Goal: Task Accomplishment & Management: Manage account settings

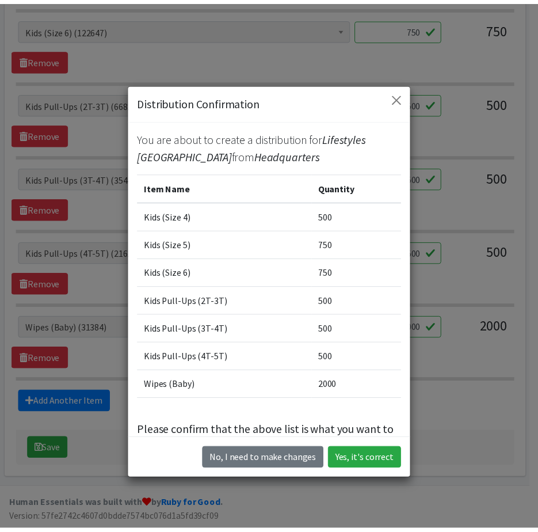
scroll to position [709, 0]
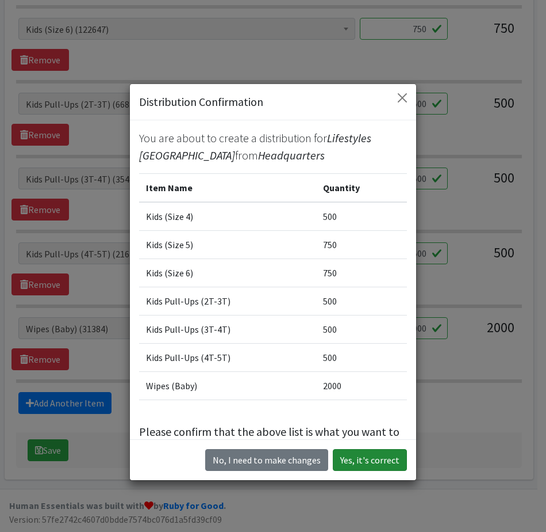
click at [357, 460] on button "Yes, it's correct" at bounding box center [370, 460] width 74 height 22
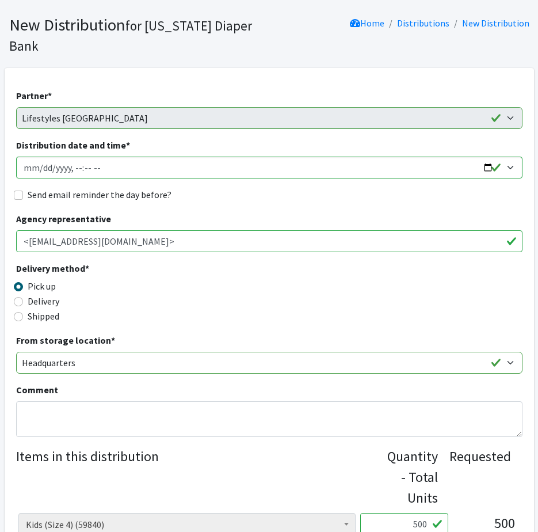
scroll to position [0, 0]
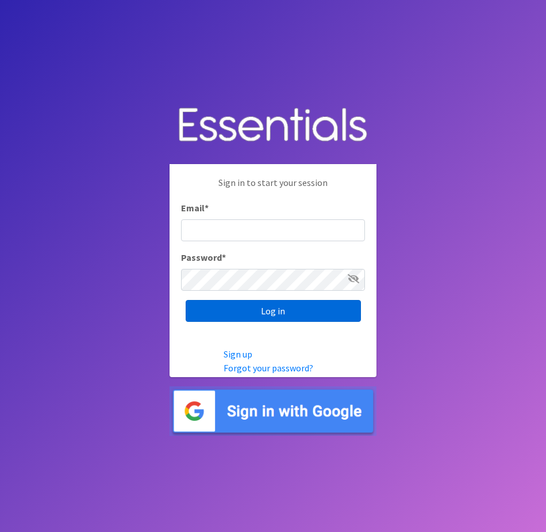
type input "info@marylanddiaperbank.org"
click at [277, 304] on input "Log in" at bounding box center [273, 311] width 175 height 22
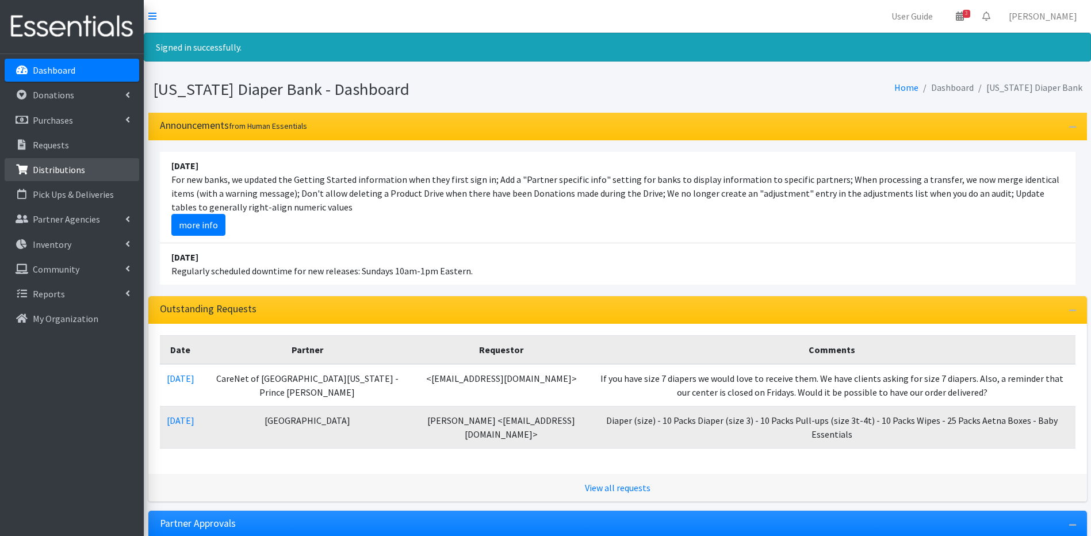
click at [71, 171] on p "Distributions" at bounding box center [59, 170] width 52 height 12
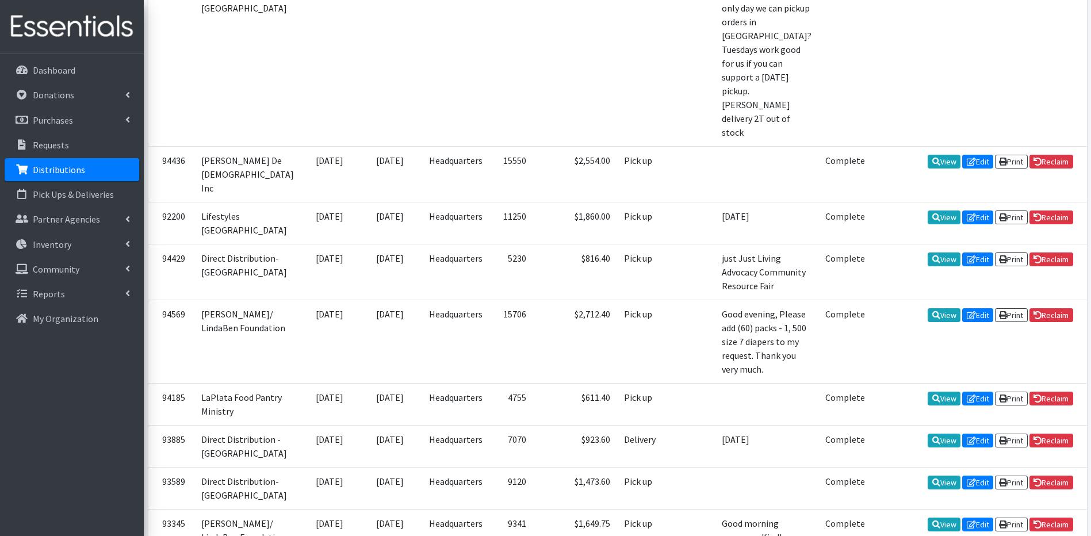
scroll to position [981, 0]
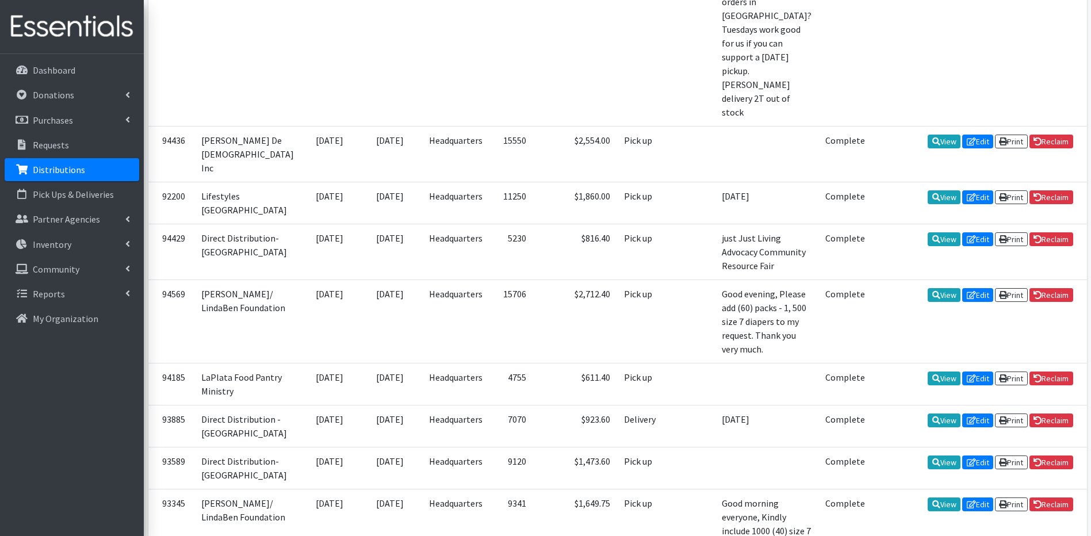
click at [1091, 4] on div "ID Partner Initial Allocation Date of Distribution Source Inventory Total Items…" at bounding box center [617, 185] width 947 height 1796
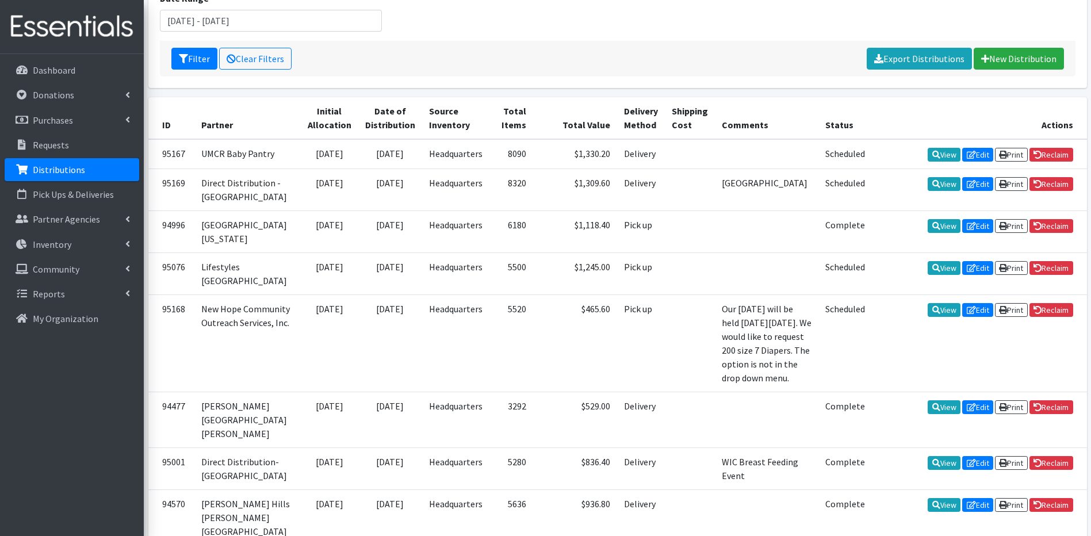
scroll to position [156, 0]
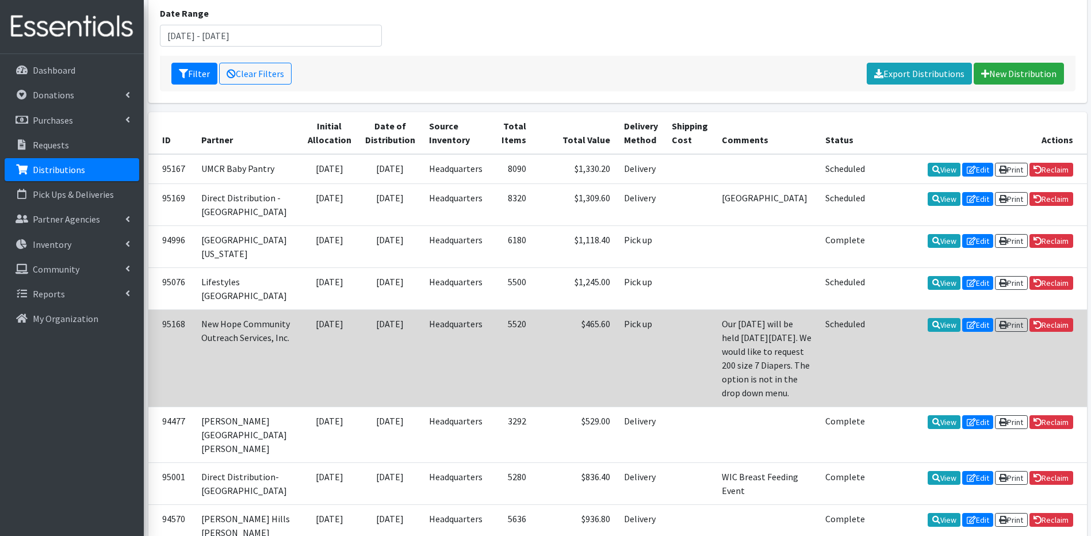
click at [938, 357] on td "View Edit Print Reclaim" at bounding box center [979, 357] width 215 height 97
click at [932, 329] on icon at bounding box center [936, 325] width 8 height 8
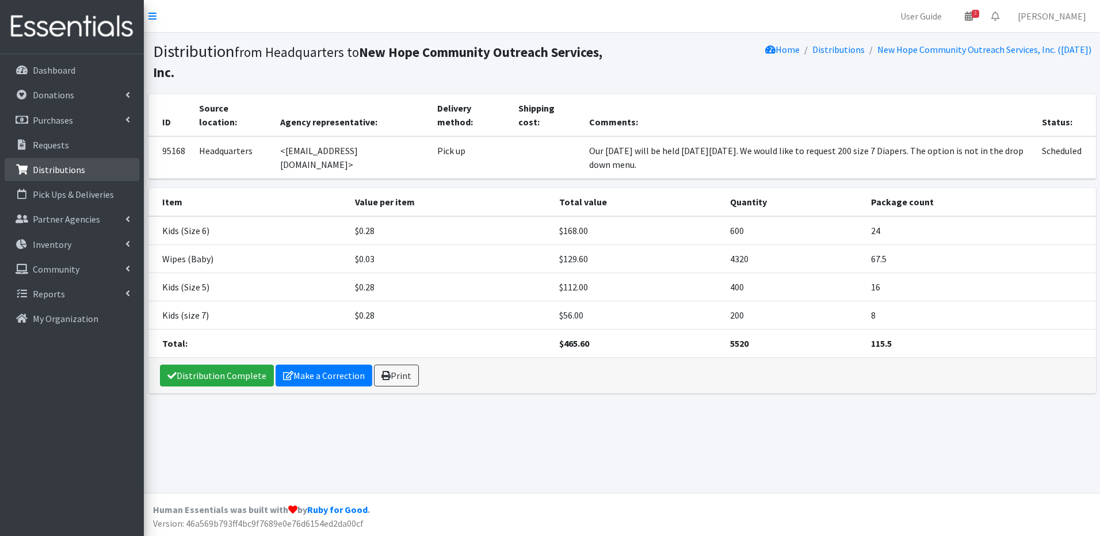
click at [61, 170] on p "Distributions" at bounding box center [59, 170] width 52 height 12
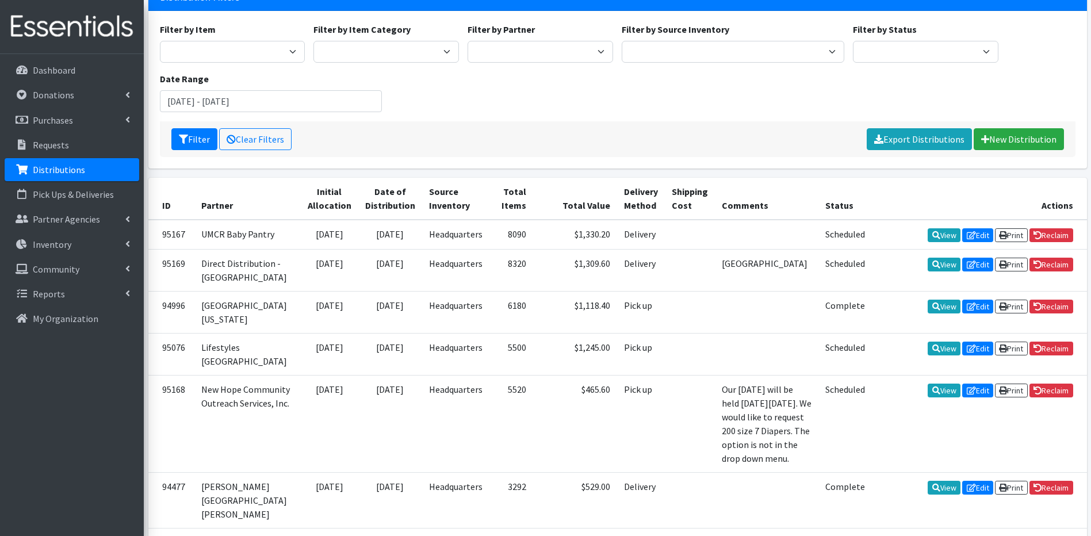
scroll to position [92, 0]
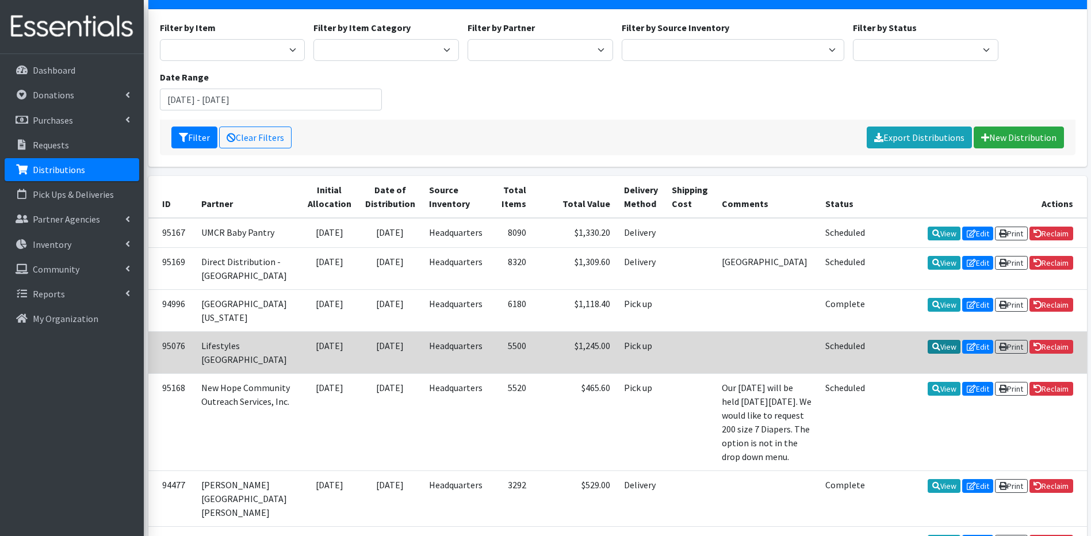
click at [935, 354] on link "View" at bounding box center [944, 347] width 33 height 14
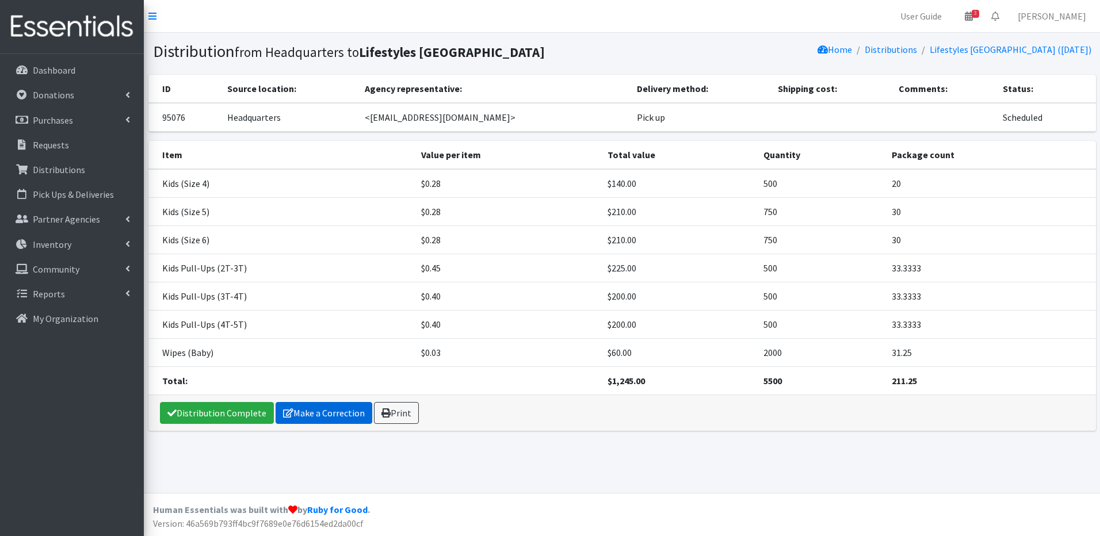
click at [303, 413] on link "Make a Correction" at bounding box center [324, 413] width 97 height 22
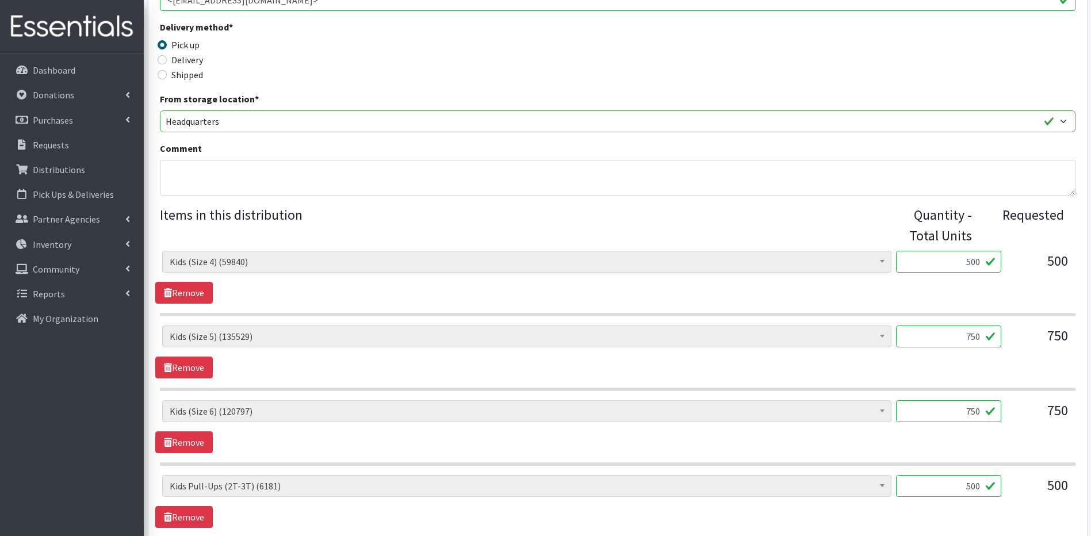
scroll to position [186, 0]
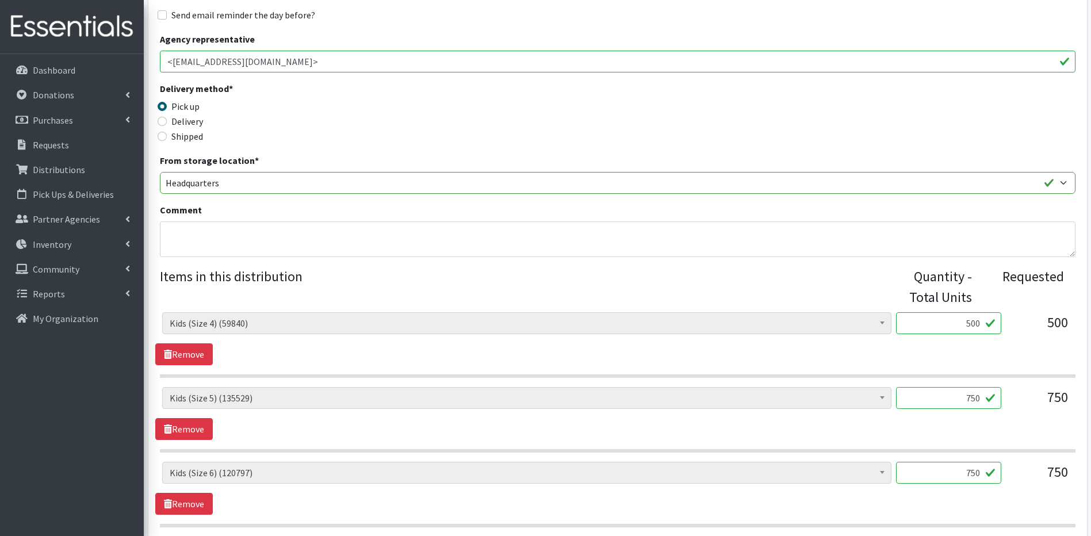
drag, startPoint x: 945, startPoint y: 338, endPoint x: 931, endPoint y: 350, distance: 18.8
click at [931, 350] on div "Aetna Baby Box (22) Aetna Hygiene Kit - Women (7) Baby Bags (11) Baby Bibs (43)…" at bounding box center [617, 338] width 924 height 53
click at [970, 324] on input "500" at bounding box center [948, 323] width 105 height 22
type input "600"
click at [969, 475] on input "750" at bounding box center [948, 473] width 105 height 22
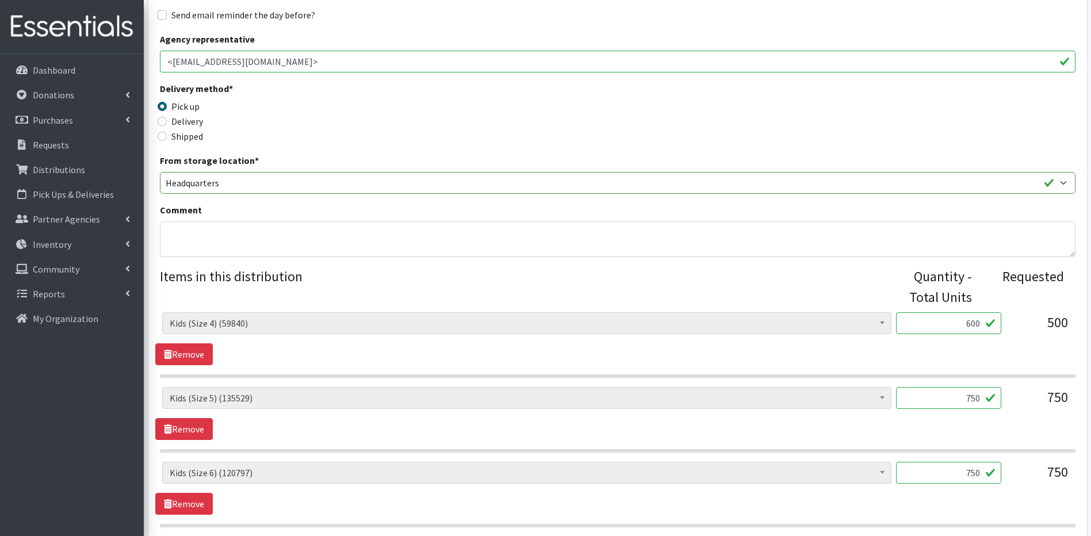
click at [976, 473] on input "750" at bounding box center [948, 473] width 105 height 22
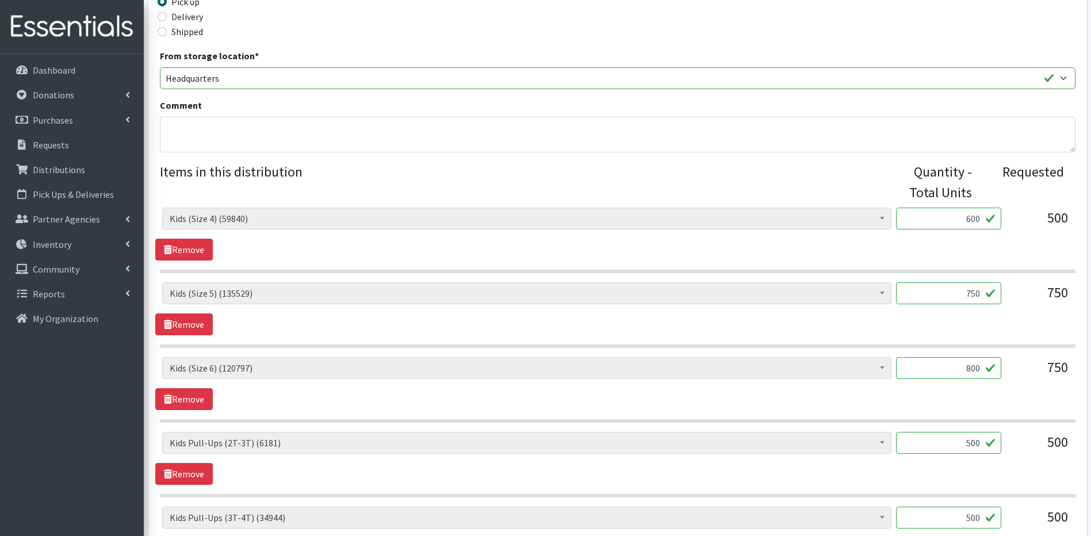
scroll to position [348, 0]
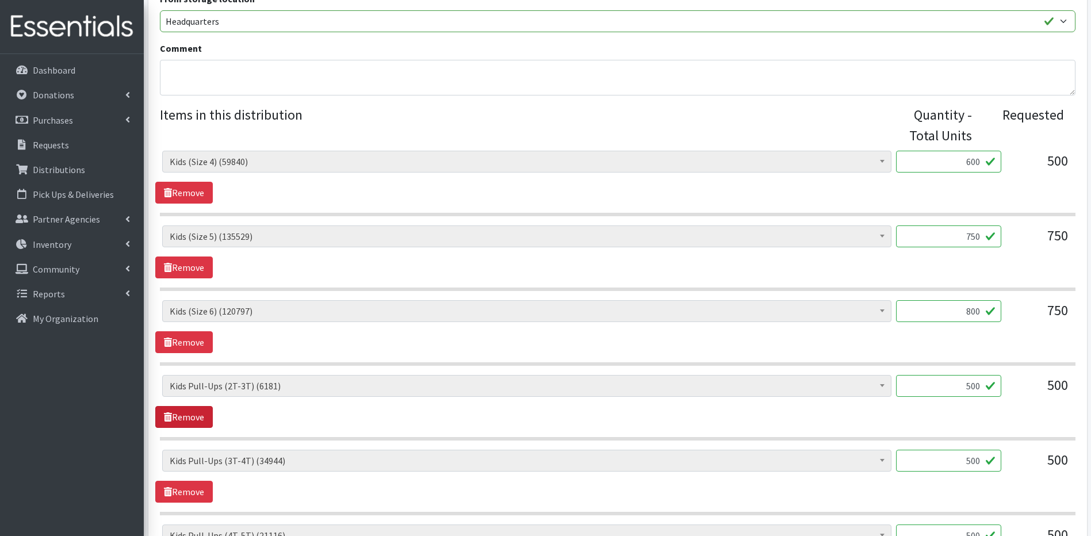
type input "800"
click at [168, 415] on icon at bounding box center [168, 416] width 8 height 9
click at [191, 70] on textarea "Comment" at bounding box center [618, 78] width 916 height 36
type textarea "2t - out off stock"
click at [171, 418] on icon at bounding box center [168, 416] width 8 height 9
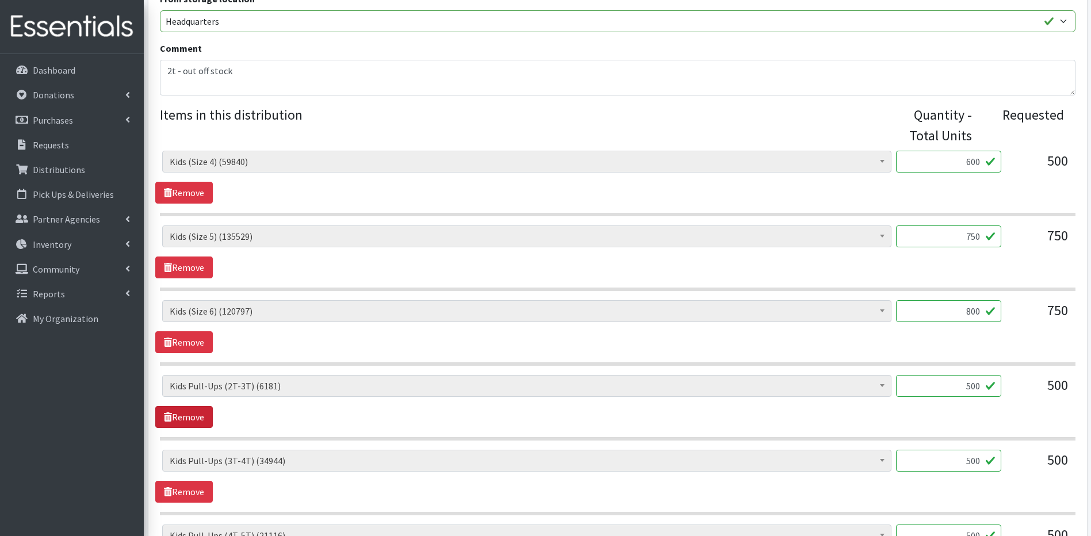
click at [183, 416] on link "Remove" at bounding box center [184, 417] width 58 height 22
drag, startPoint x: 980, startPoint y: 380, endPoint x: 985, endPoint y: 373, distance: 9.1
click at [985, 375] on input "500" at bounding box center [948, 386] width 105 height 22
type input "528"
click at [980, 462] on input "500" at bounding box center [948, 461] width 105 height 22
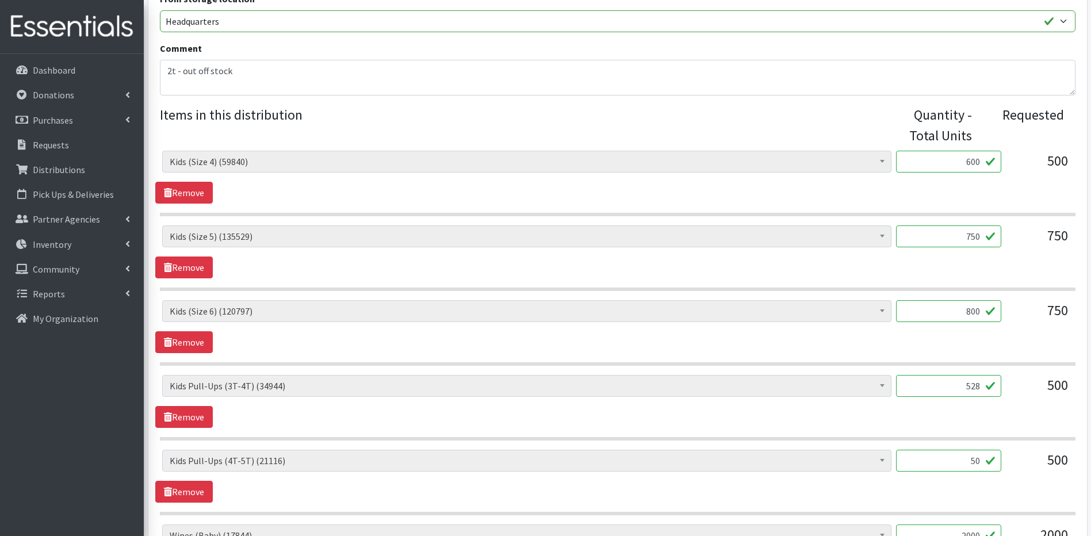
type input "5"
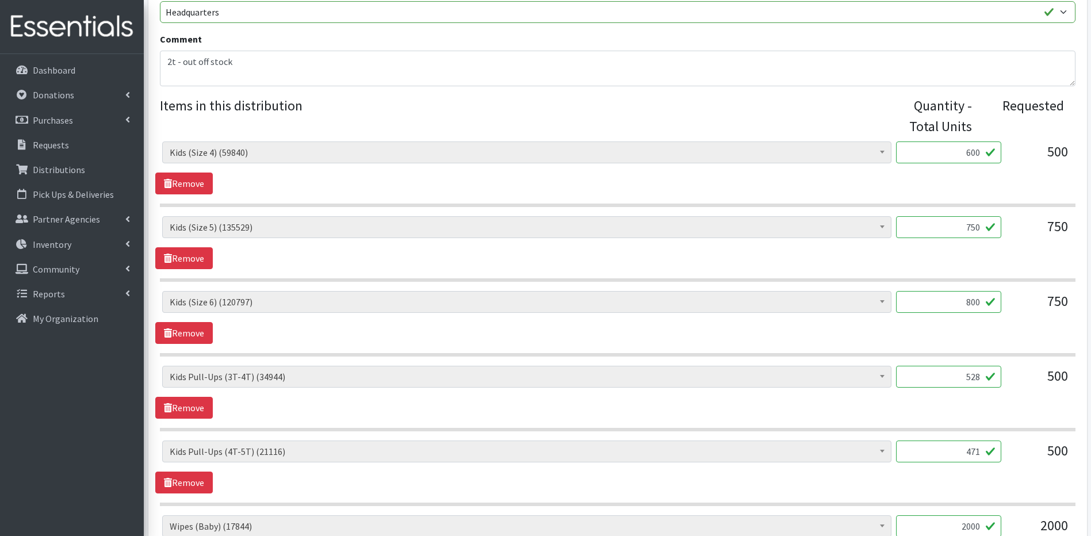
scroll to position [371, 0]
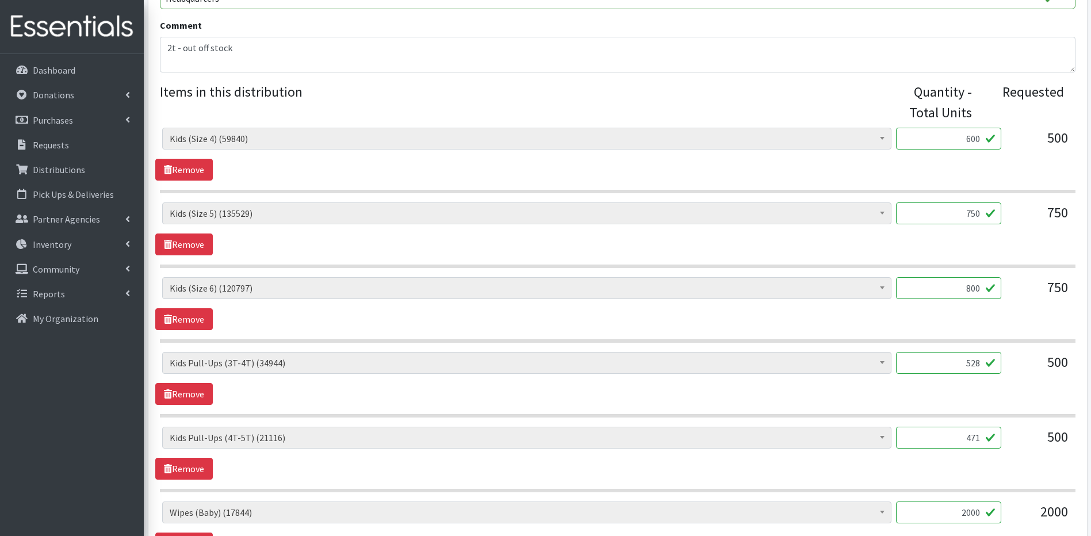
type input "471"
click at [975, 513] on input "2000" at bounding box center [948, 513] width 105 height 22
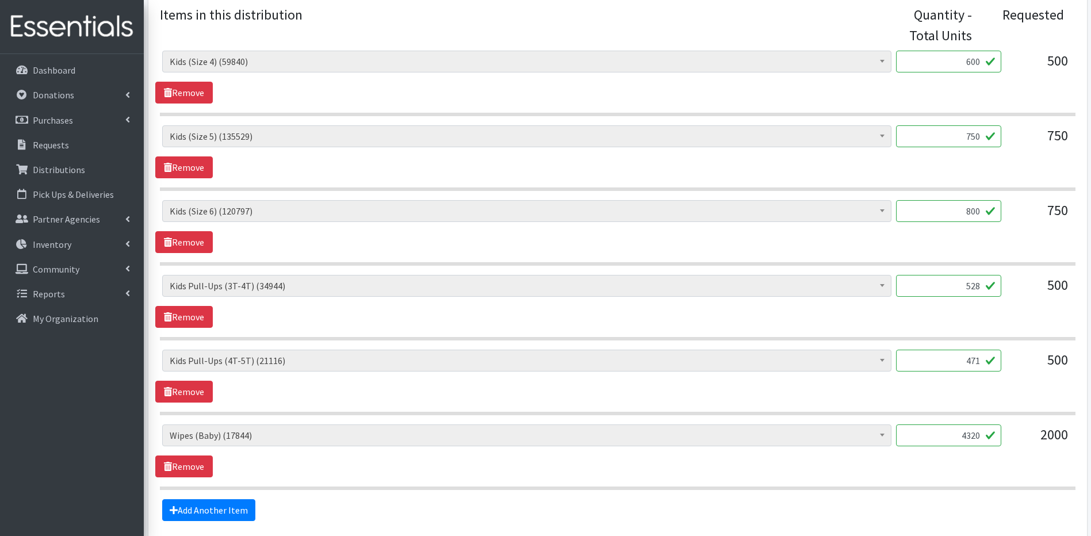
scroll to position [494, 0]
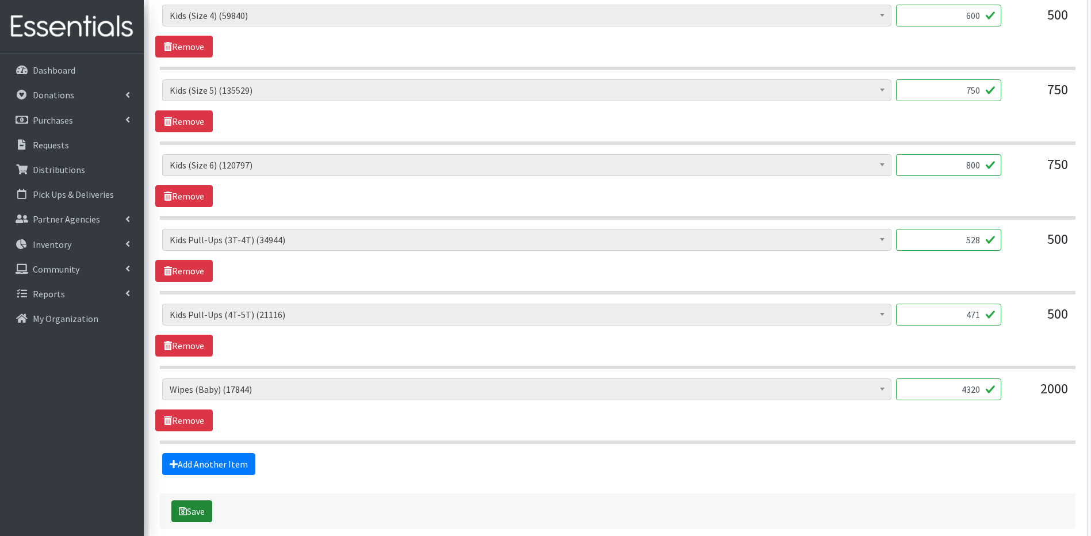
type input "4320"
click at [202, 506] on button "Save" at bounding box center [191, 511] width 41 height 22
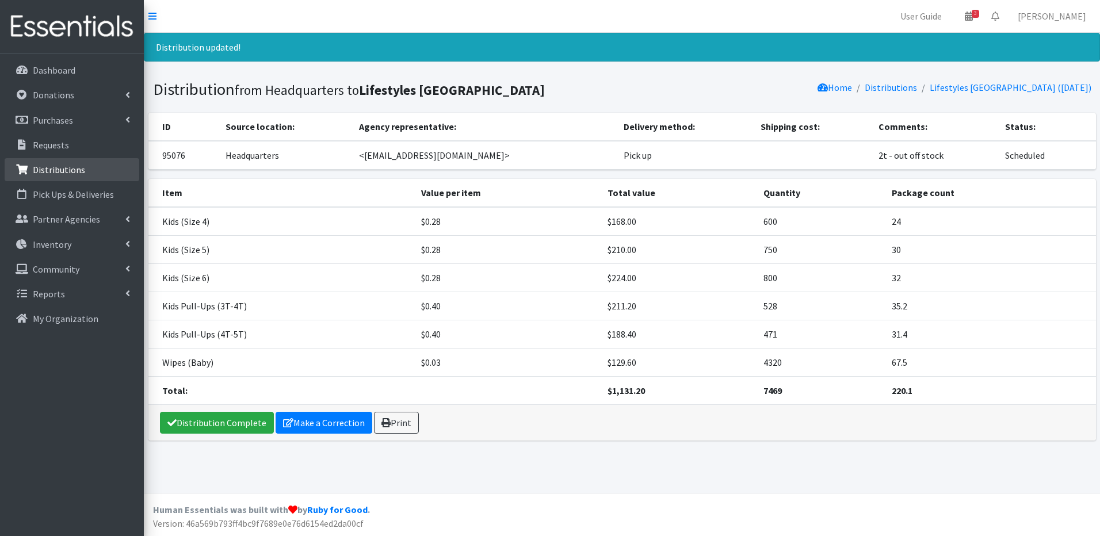
click at [49, 164] on p "Distributions" at bounding box center [59, 170] width 52 height 12
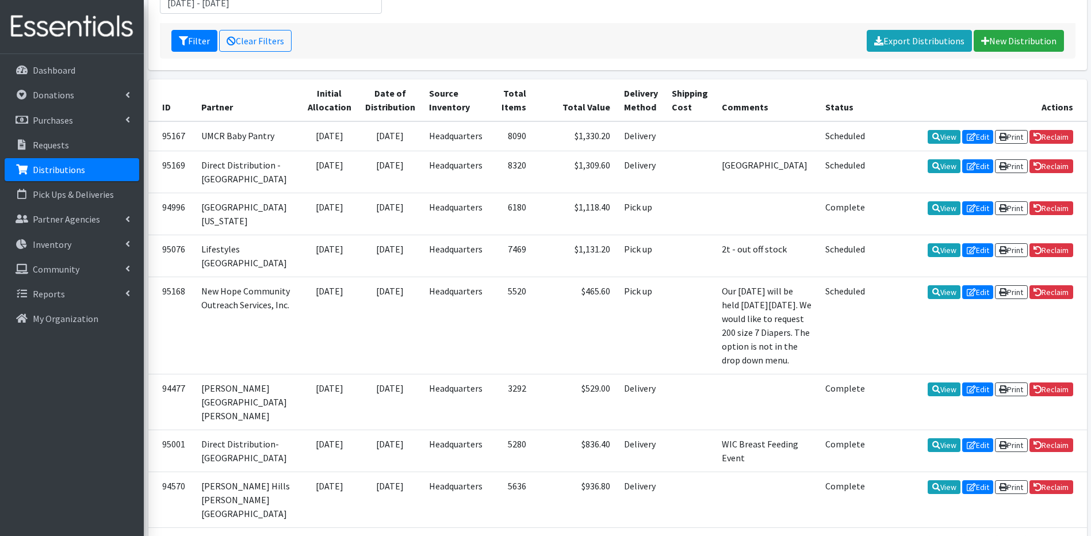
scroll to position [203, 0]
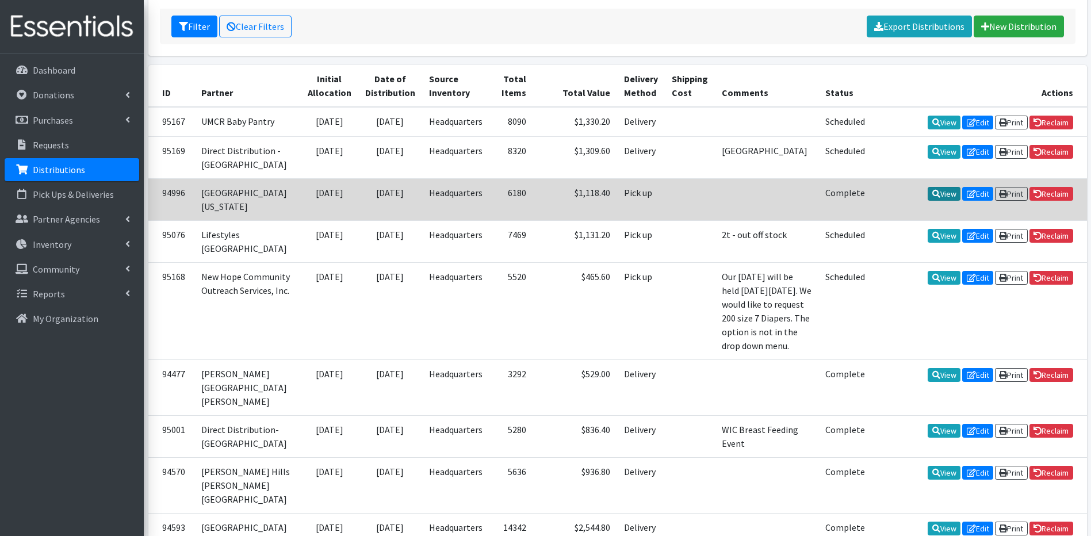
click at [946, 201] on link "View" at bounding box center [944, 194] width 33 height 14
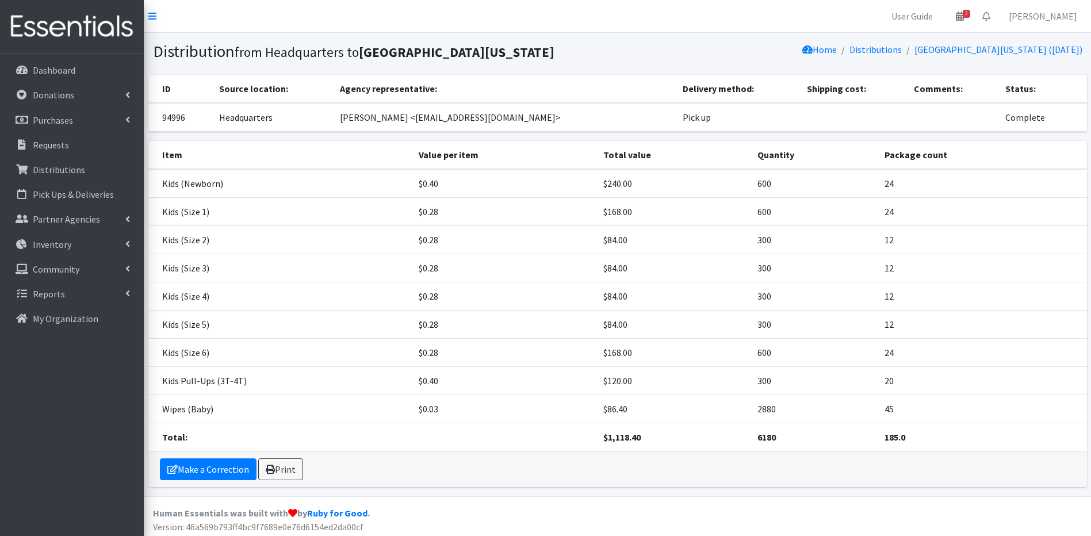
click at [759, 270] on td "300" at bounding box center [814, 268] width 127 height 28
click at [760, 270] on td "300" at bounding box center [814, 268] width 127 height 28
click at [223, 473] on link "Make a Correction" at bounding box center [208, 469] width 97 height 22
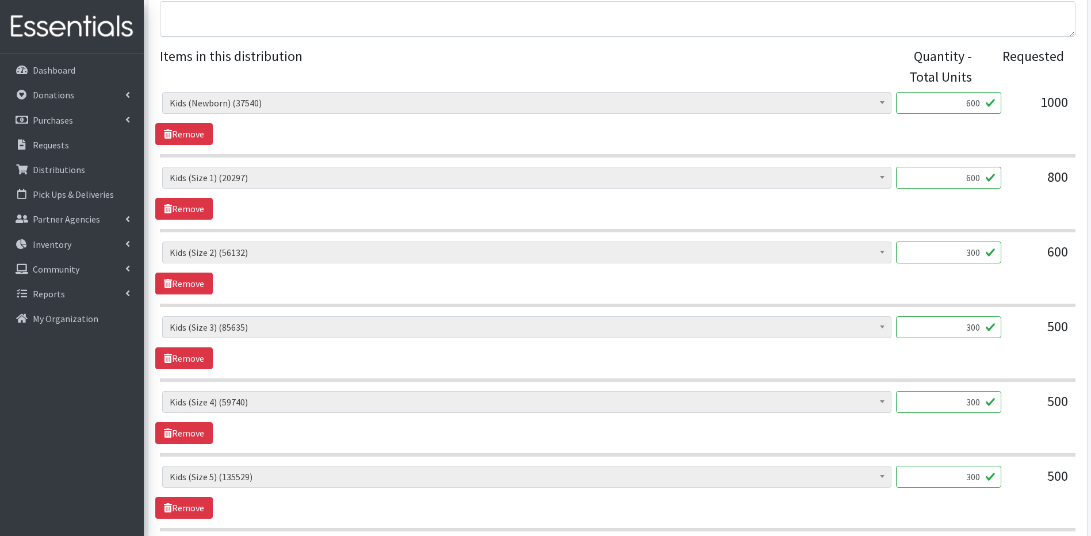
scroll to position [422, 0]
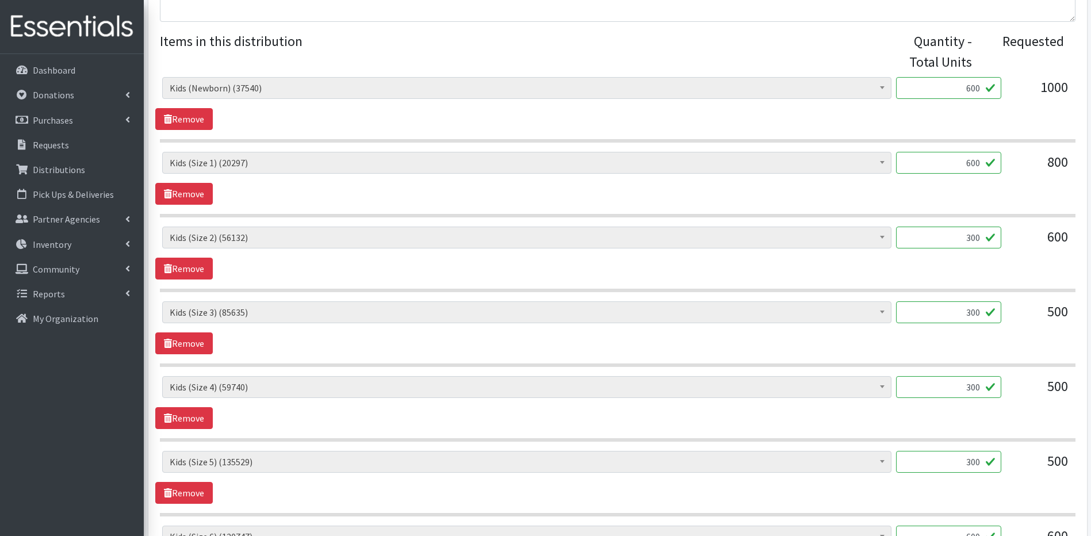
click at [970, 312] on input "300" at bounding box center [948, 312] width 105 height 22
type input "200"
drag, startPoint x: 966, startPoint y: 389, endPoint x: 975, endPoint y: 397, distance: 11.4
click at [972, 395] on input "300" at bounding box center [948, 387] width 105 height 22
click at [972, 393] on input "300" at bounding box center [948, 387] width 105 height 22
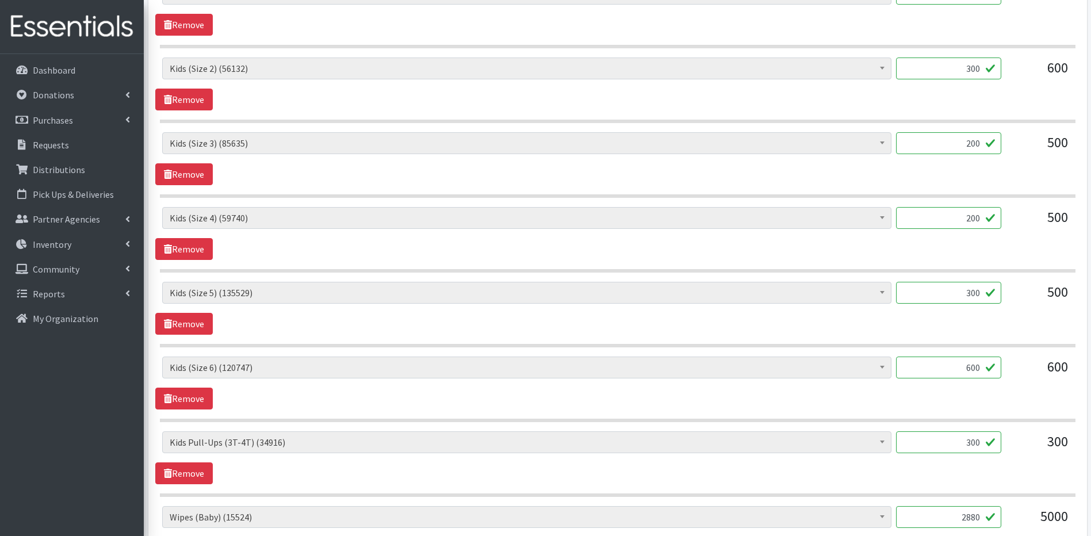
scroll to position [614, 0]
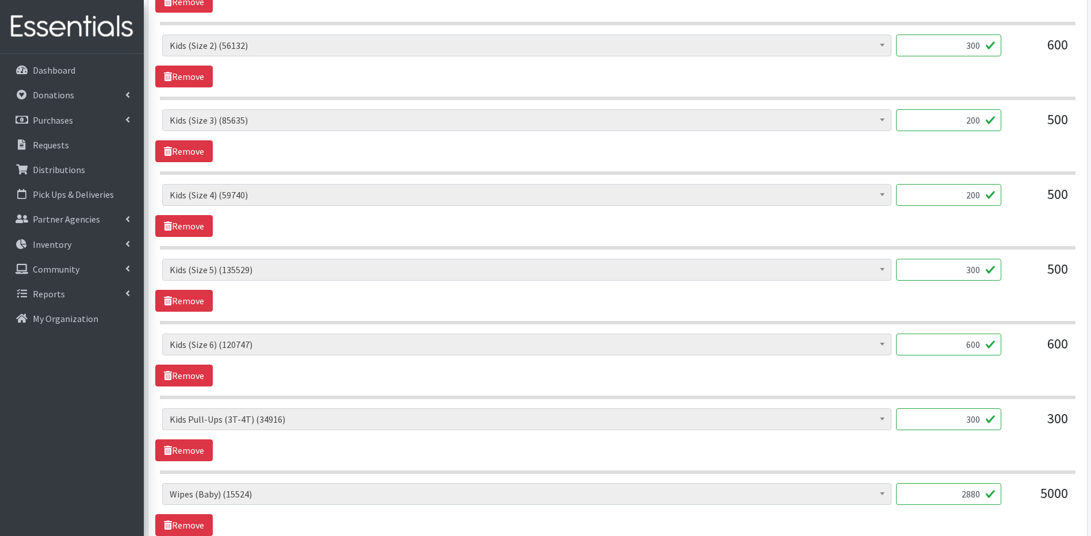
type input "200"
click at [1087, 526] on div "Partner * Adventis Health Center Annabelle Beavan/ LindaBen Foundation Benjamin…" at bounding box center [617, 90] width 939 height 1259
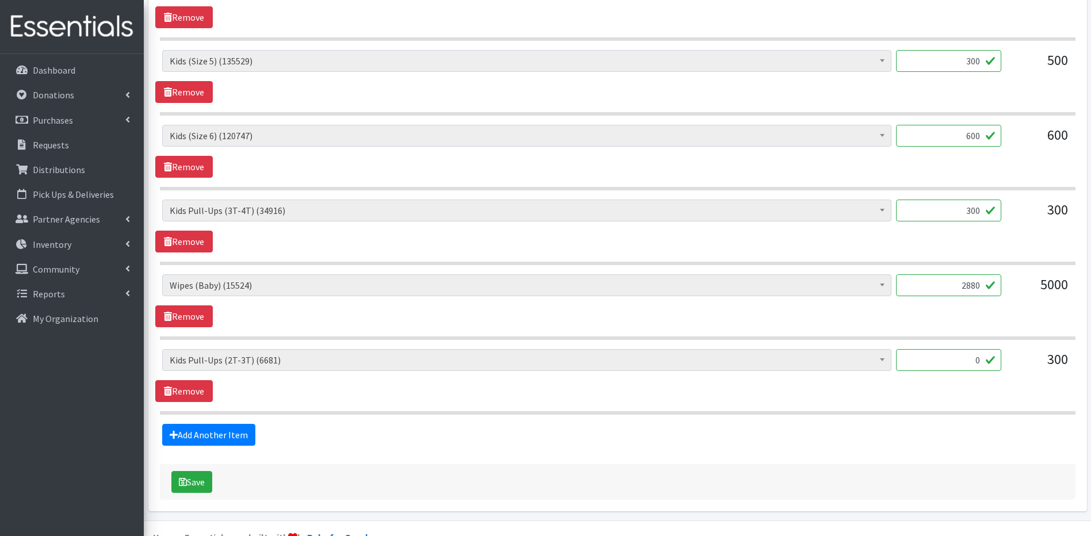
scroll to position [850, 0]
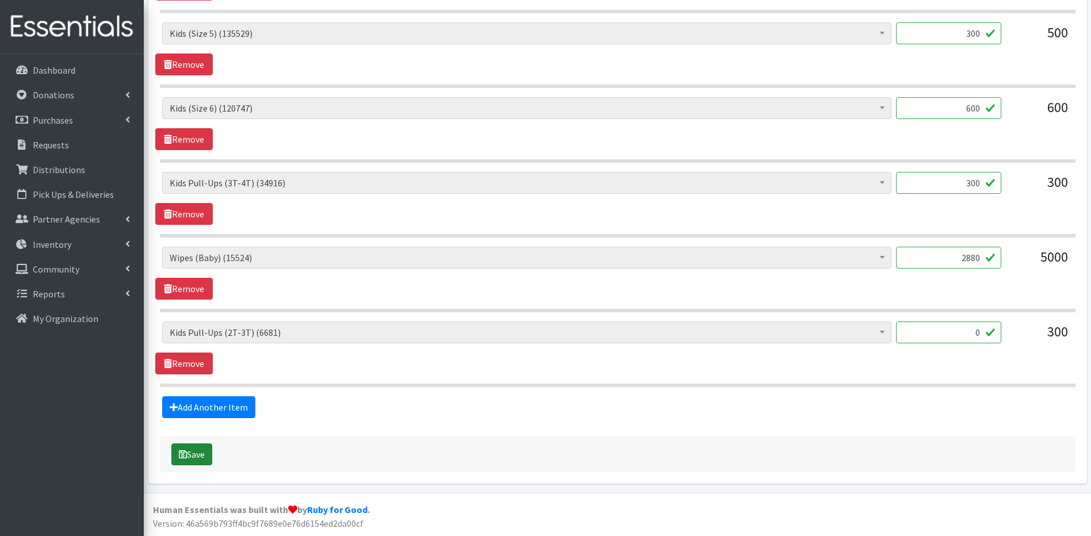
click at [201, 453] on button "Save" at bounding box center [191, 455] width 41 height 22
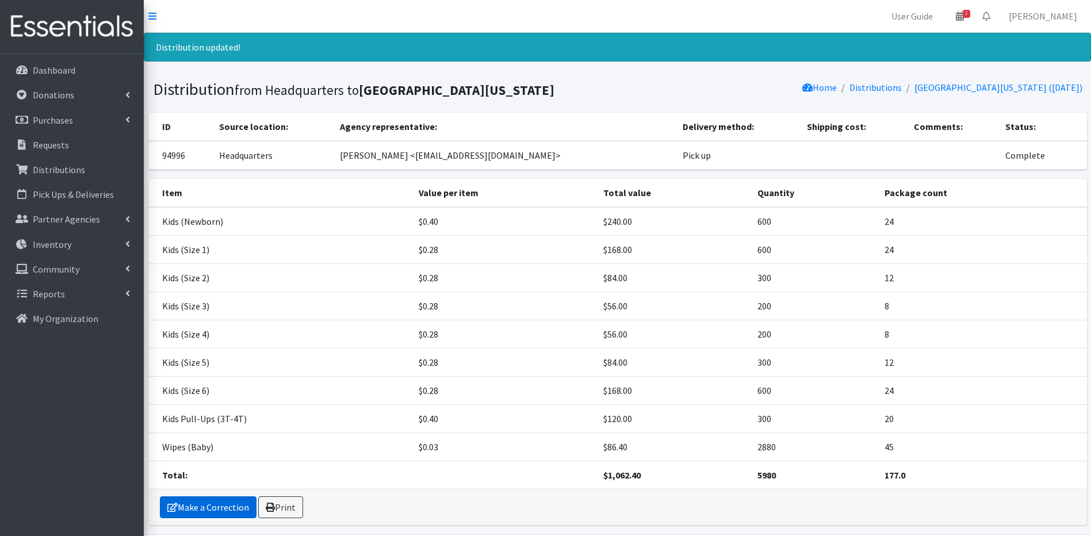
click at [214, 511] on link "Make a Correction" at bounding box center [208, 507] width 97 height 22
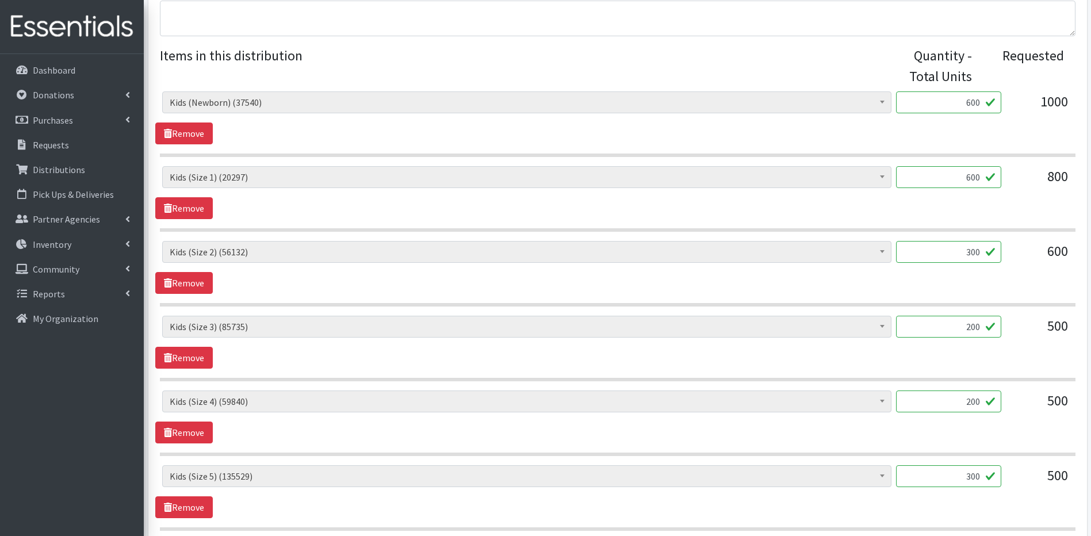
scroll to position [461, 0]
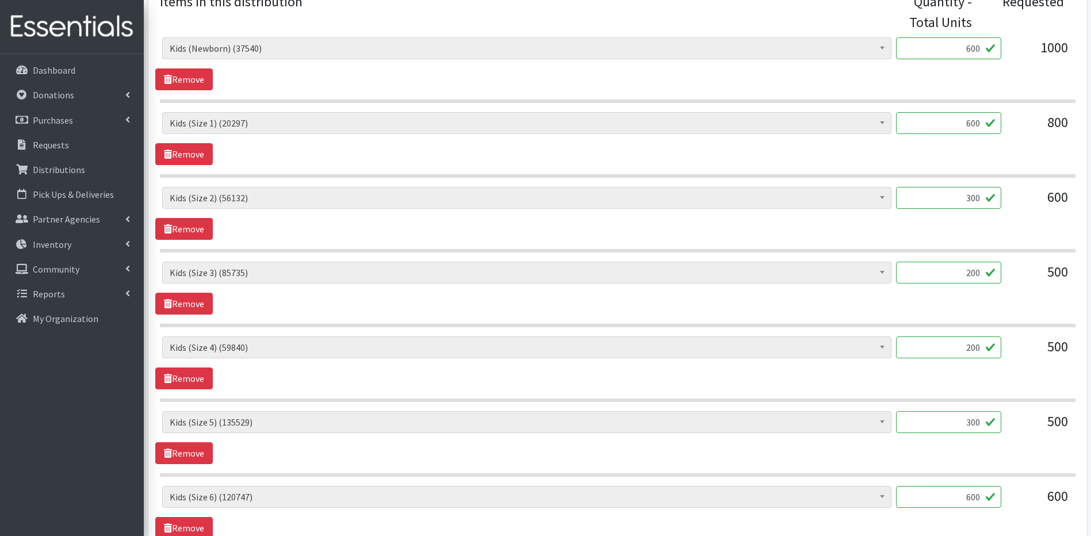
click at [969, 194] on input "300" at bounding box center [948, 198] width 105 height 22
type input "200"
click at [970, 421] on input "300" at bounding box center [948, 422] width 105 height 22
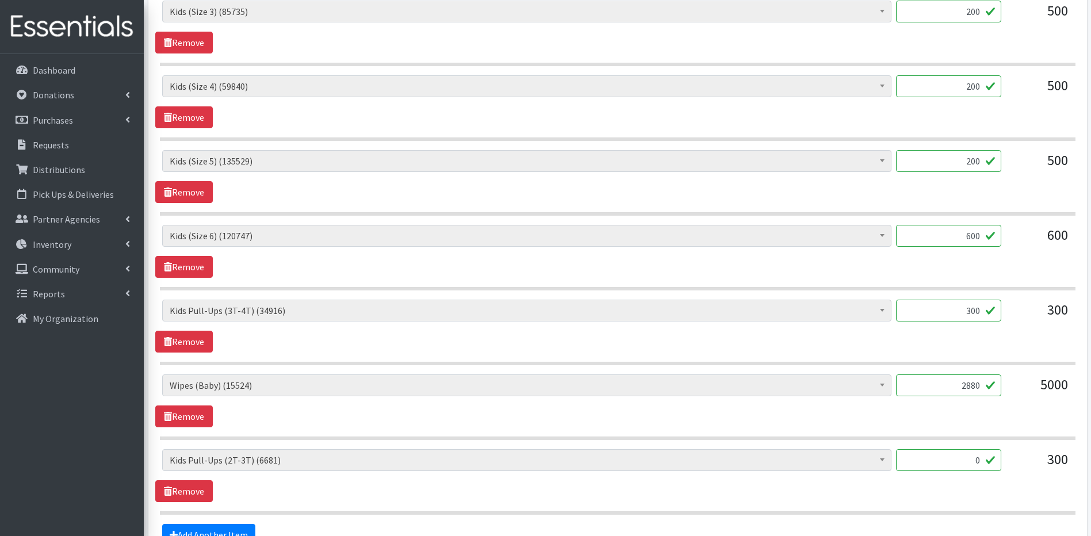
scroll to position [754, 0]
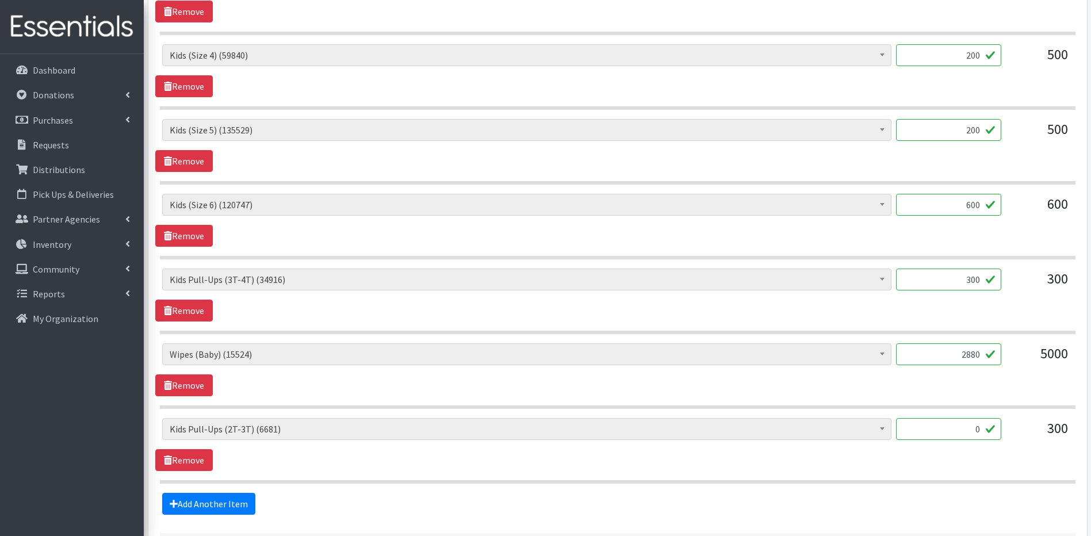
type input "200"
click at [975, 281] on input "300" at bounding box center [948, 280] width 105 height 22
click at [980, 277] on input "300" at bounding box center [948, 280] width 105 height 22
type input "352"
click at [194, 456] on link "Remove" at bounding box center [184, 460] width 58 height 22
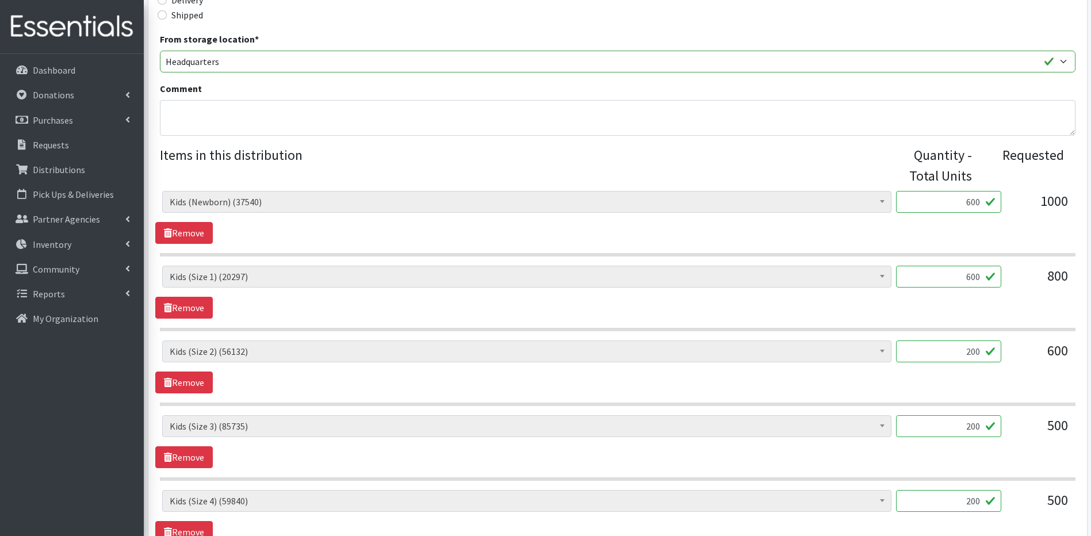
scroll to position [254, 0]
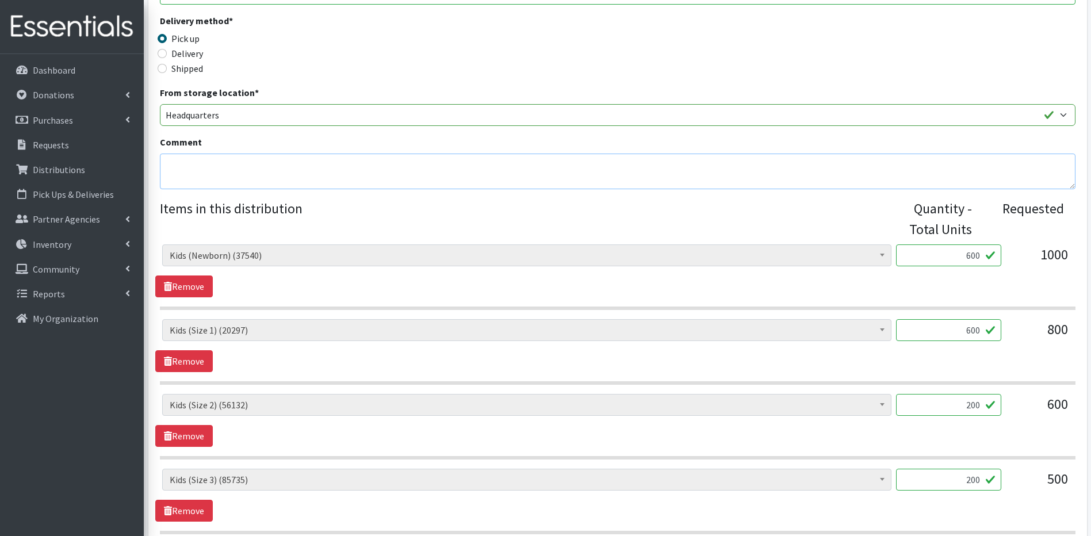
click at [170, 187] on textarea "Comment" at bounding box center [618, 172] width 916 height 36
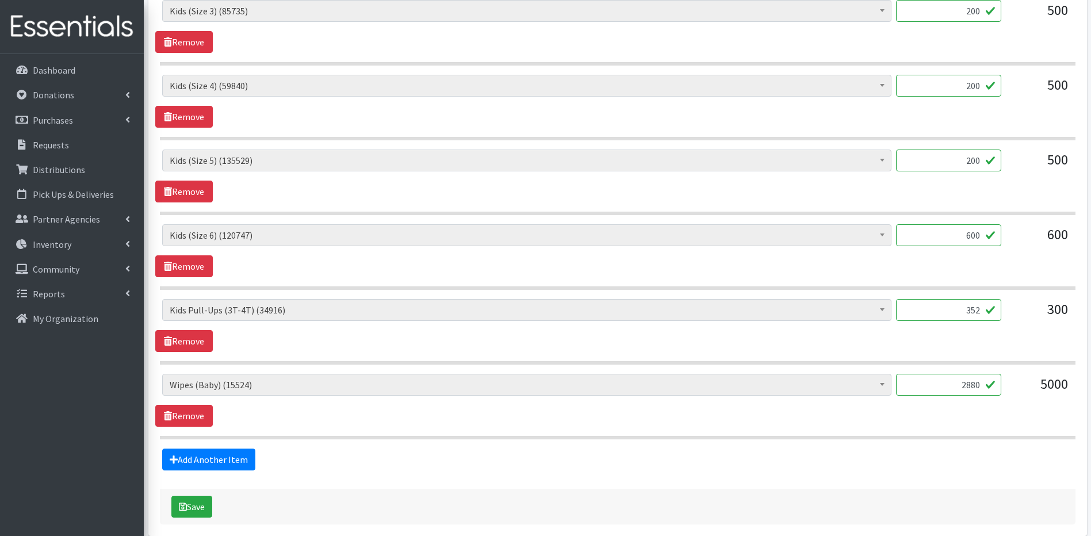
scroll to position [775, 0]
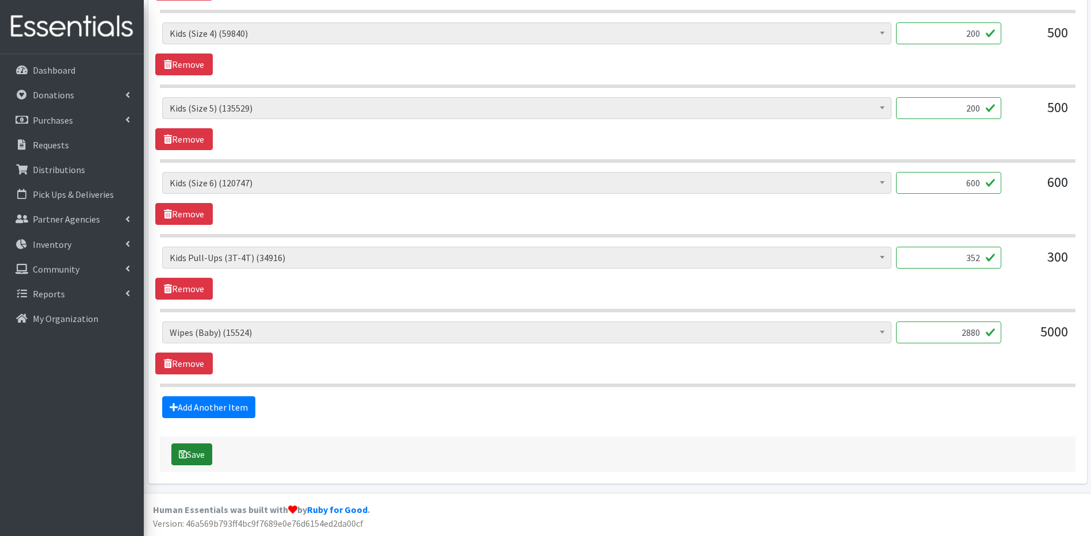
type textarea "2t - out of stock"
click at [179, 452] on icon "submit" at bounding box center [183, 454] width 8 height 9
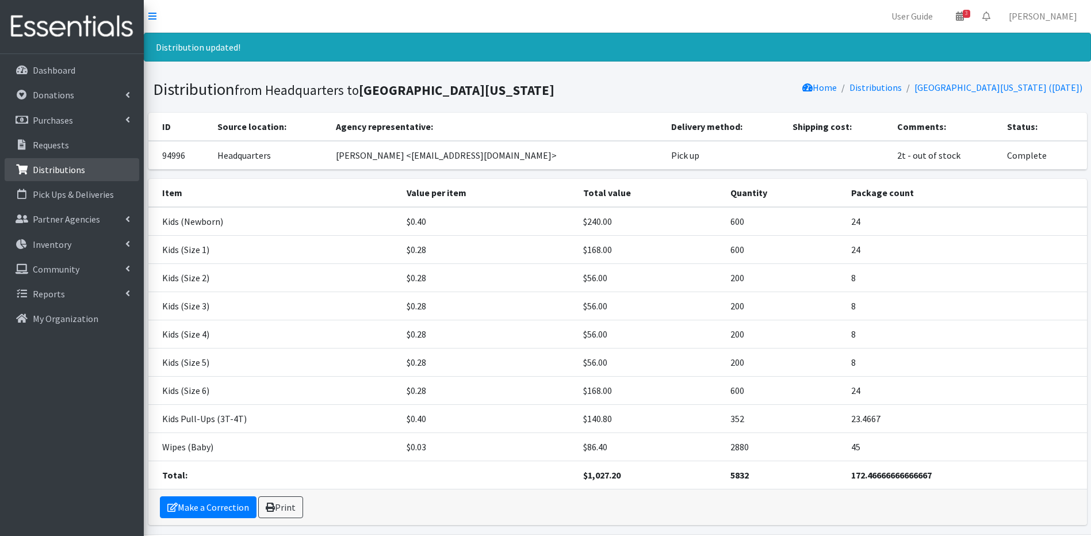
click at [65, 165] on p "Distributions" at bounding box center [59, 170] width 52 height 12
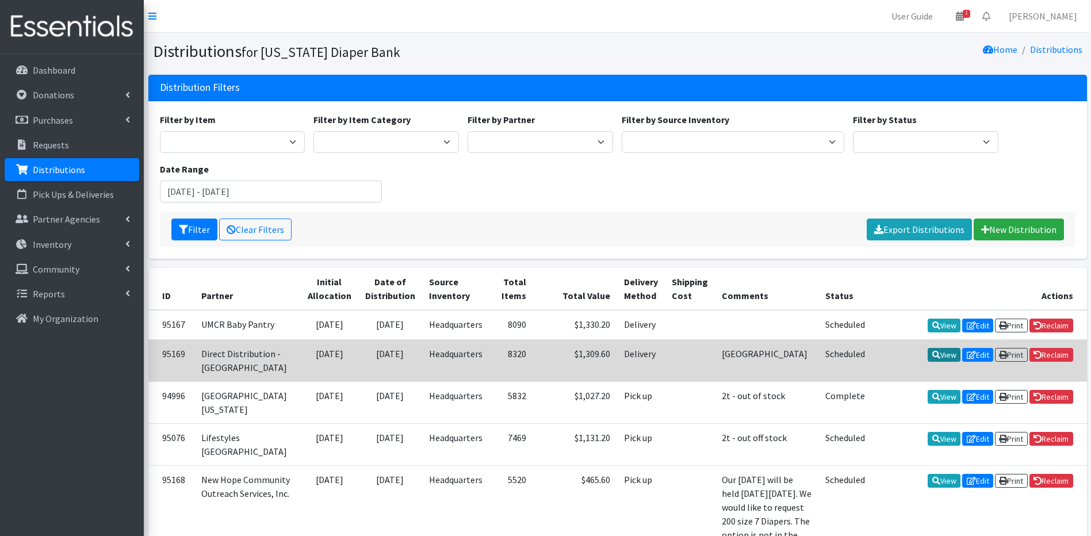
click at [933, 359] on icon at bounding box center [936, 355] width 8 height 8
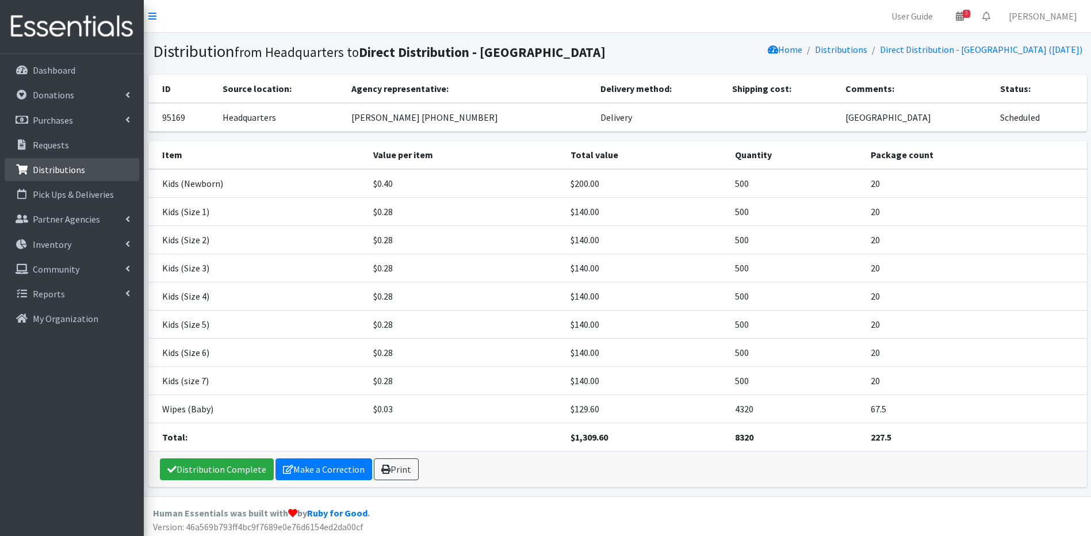
click at [45, 166] on p "Distributions" at bounding box center [59, 170] width 52 height 12
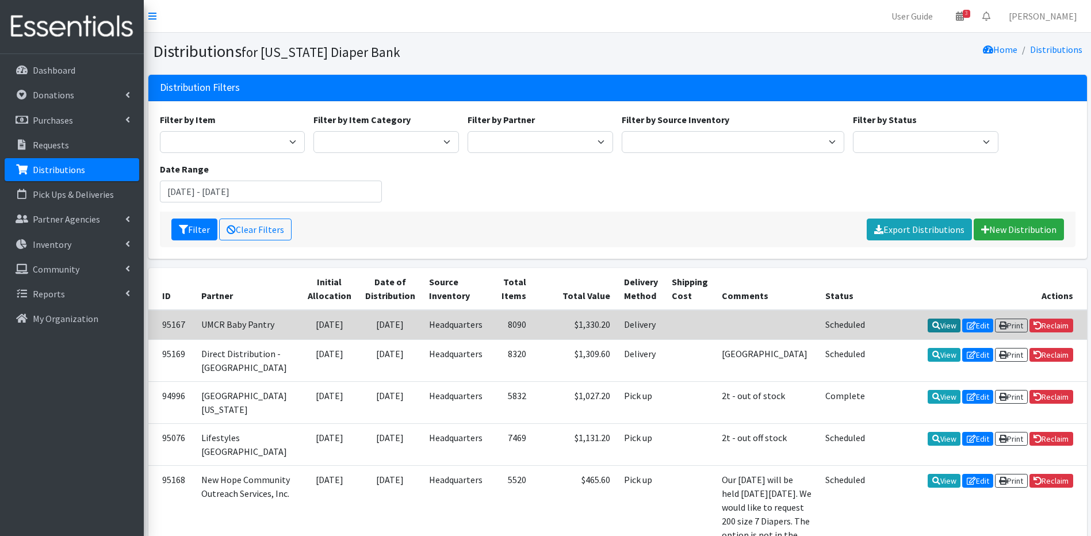
click at [934, 326] on link "View" at bounding box center [944, 326] width 33 height 14
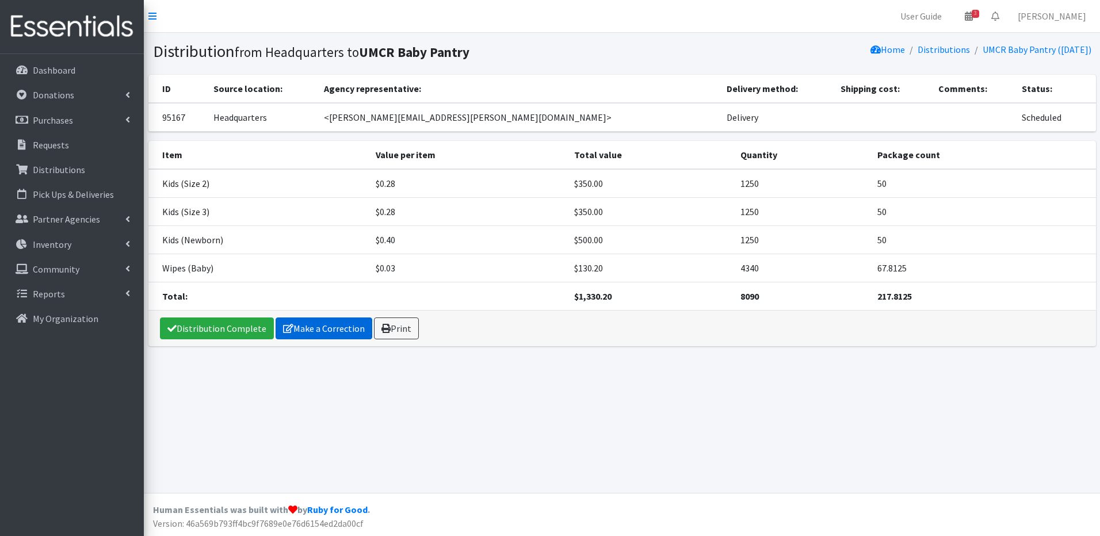
click at [333, 323] on link "Make a Correction" at bounding box center [324, 329] width 97 height 22
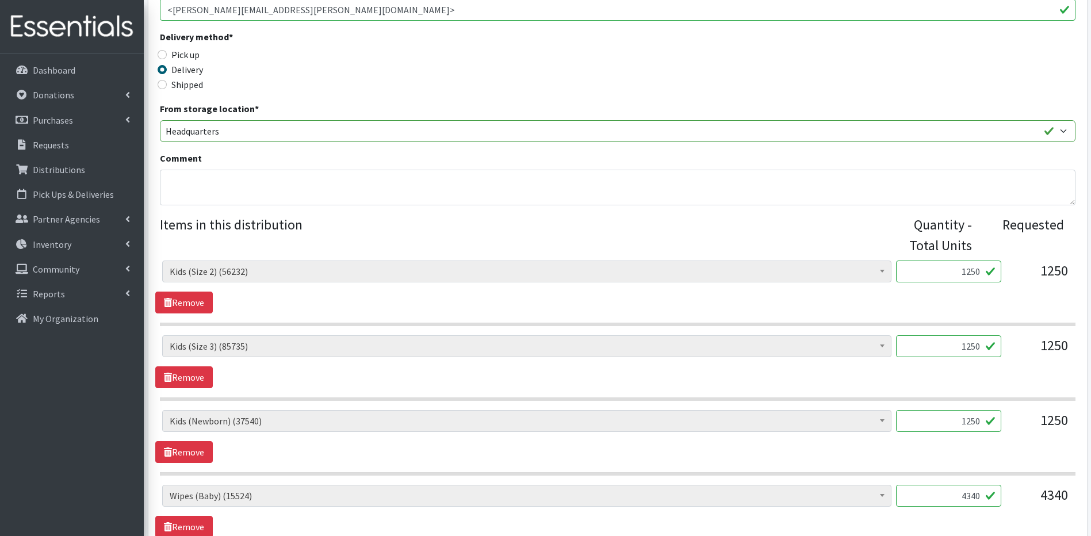
scroll to position [300, 0]
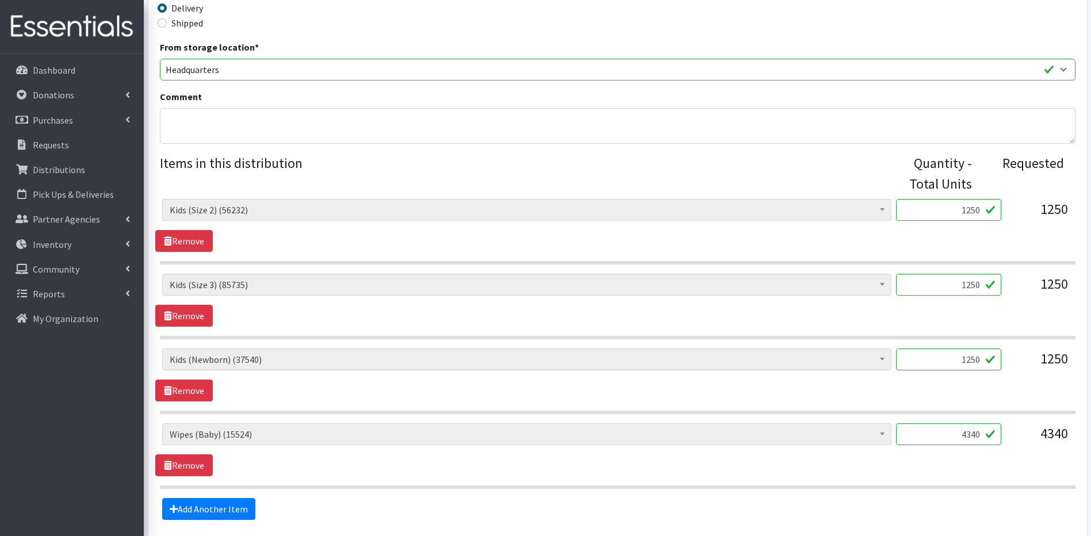
click at [975, 435] on input "4340" at bounding box center [948, 434] width 105 height 22
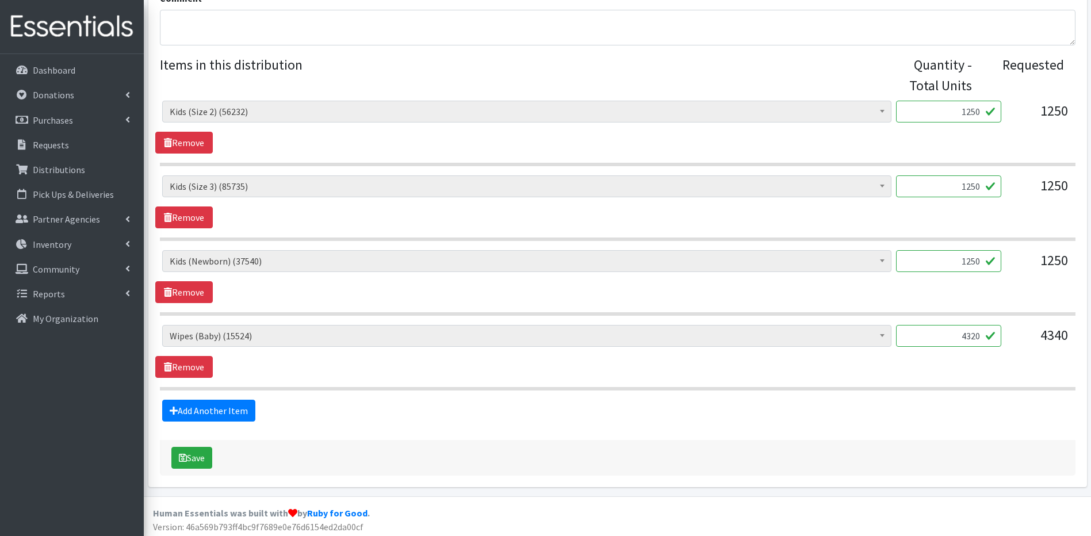
scroll to position [402, 0]
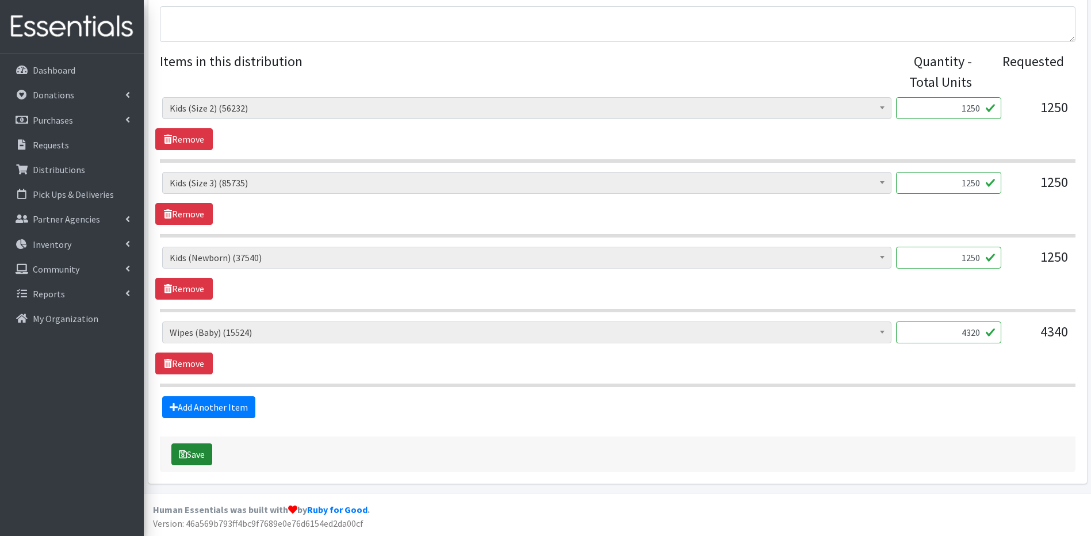
type input "4320"
click at [188, 449] on button "Save" at bounding box center [191, 455] width 41 height 22
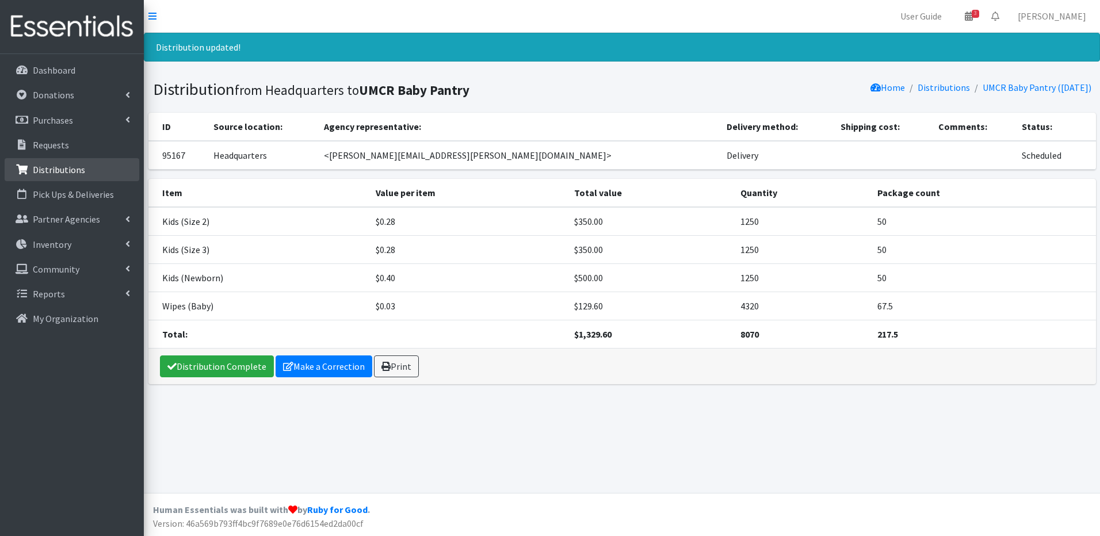
click at [89, 170] on link "Distributions" at bounding box center [72, 169] width 135 height 23
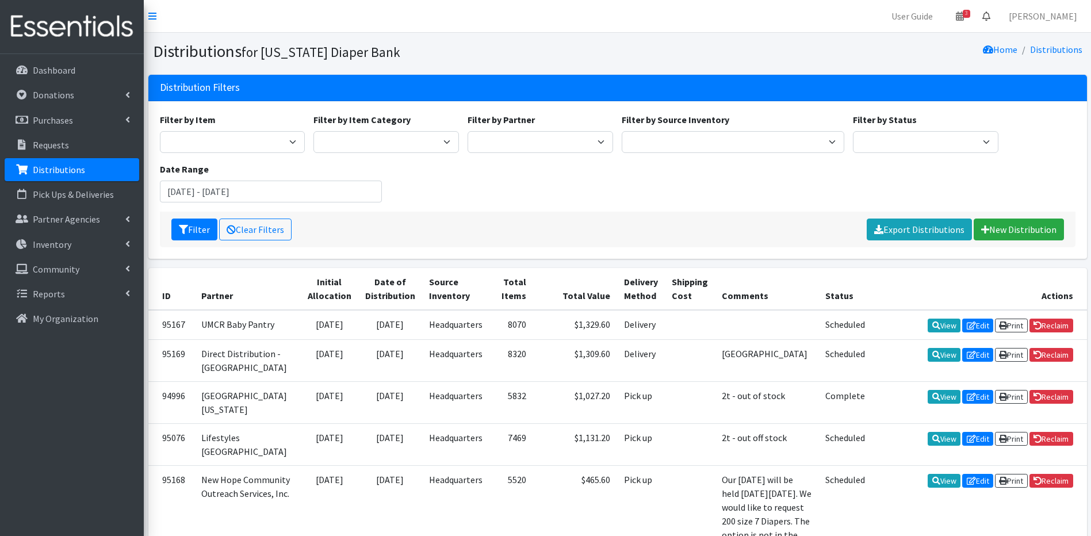
click at [991, 17] on icon at bounding box center [987, 16] width 8 height 9
click at [982, 40] on link "0 Requests" at bounding box center [917, 40] width 163 height 23
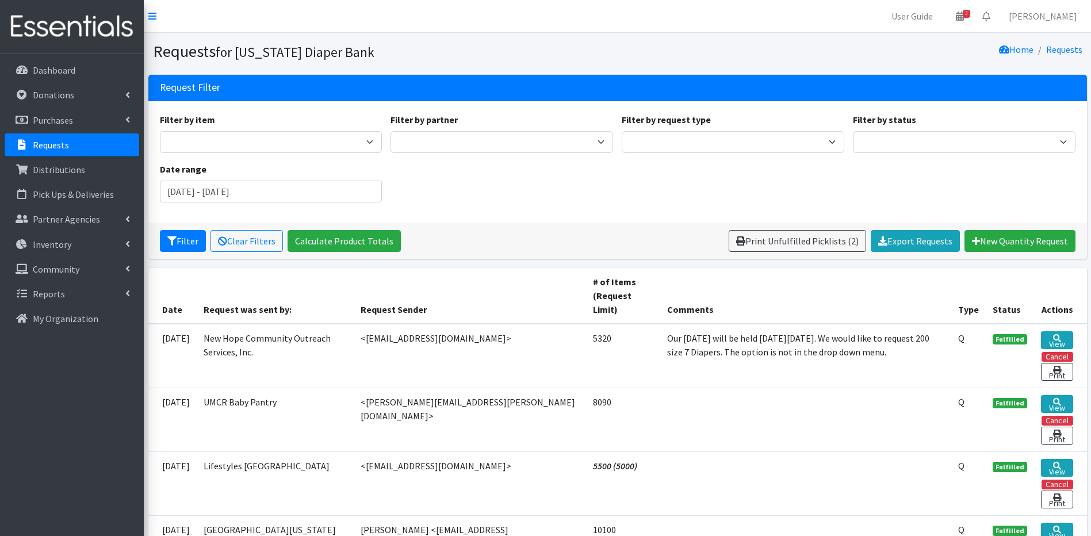
scroll to position [469, 0]
